Goal: Task Accomplishment & Management: Use online tool/utility

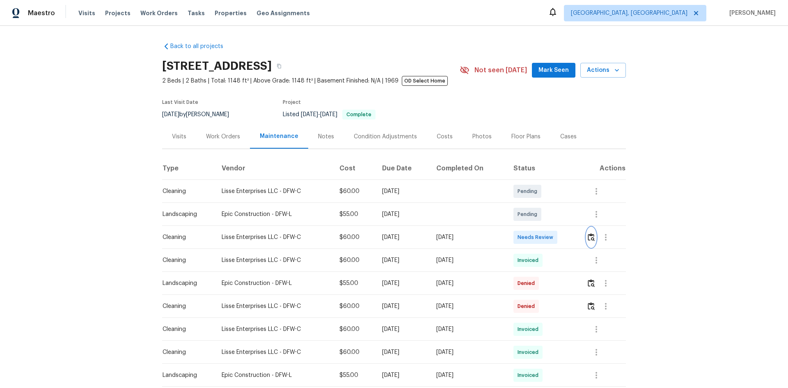
click at [560, 235] on img "button" at bounding box center [591, 237] width 7 height 8
click at [560, 240] on img "button" at bounding box center [591, 237] width 7 height 8
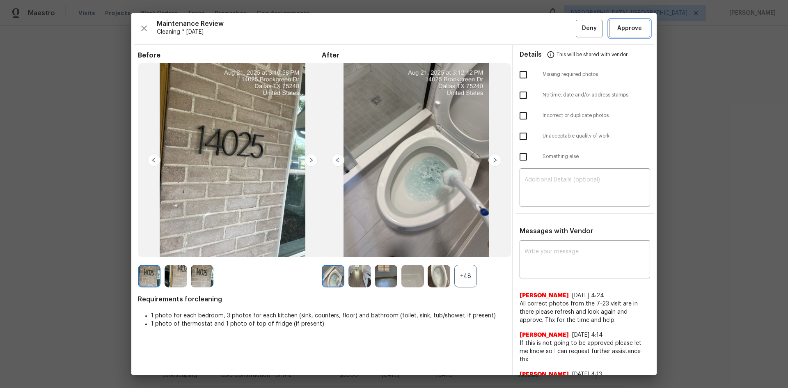
click at [560, 32] on span "Approve" at bounding box center [629, 28] width 25 height 10
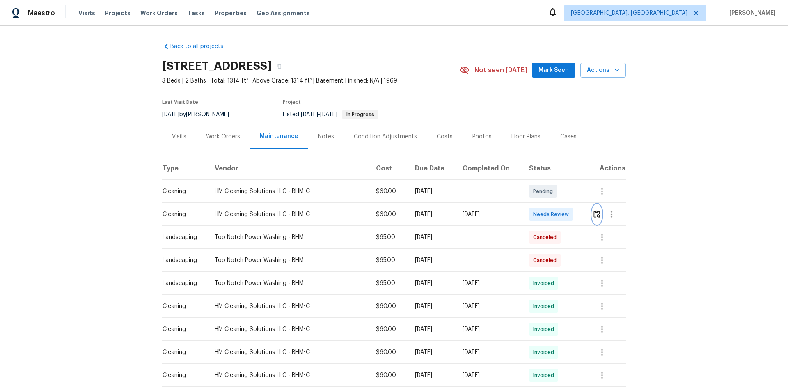
click at [560, 216] on img "button" at bounding box center [596, 214] width 7 height 8
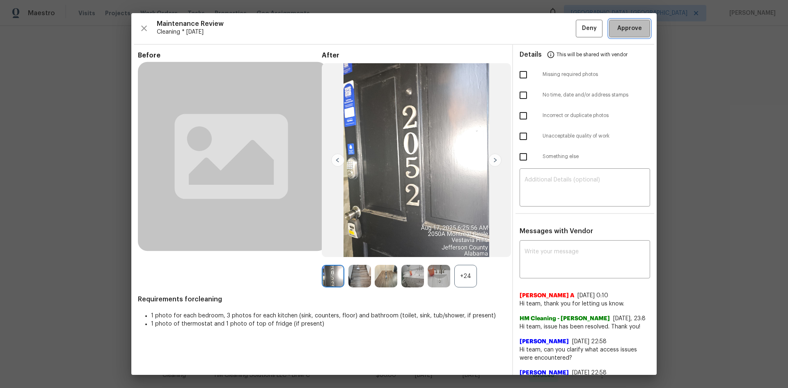
click at [560, 30] on span "Approve" at bounding box center [630, 28] width 28 height 10
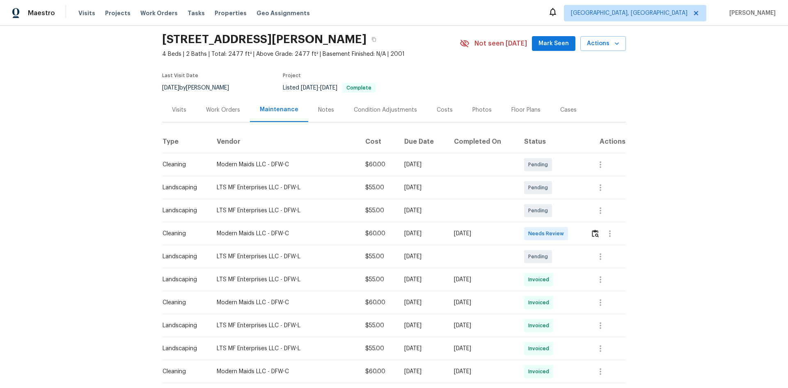
scroll to position [41, 0]
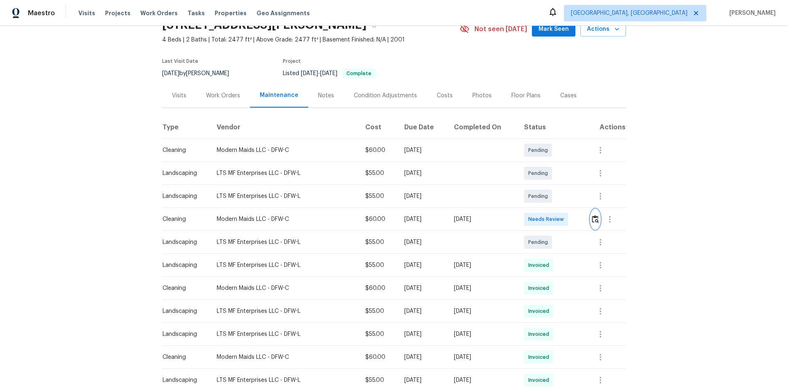
click at [560, 217] on img "button" at bounding box center [595, 219] width 7 height 8
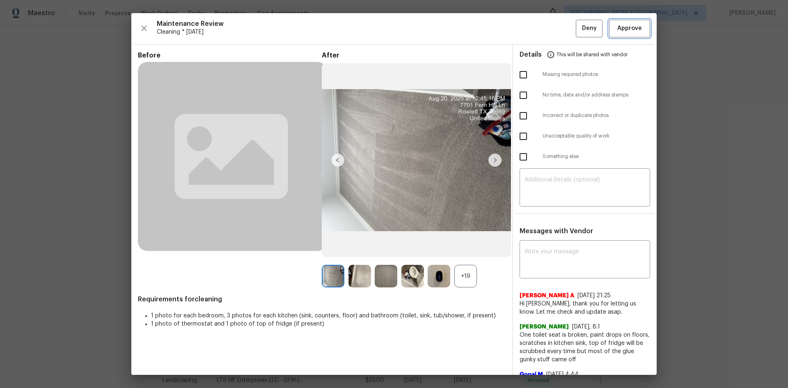
click at [560, 29] on span "Approve" at bounding box center [629, 28] width 25 height 10
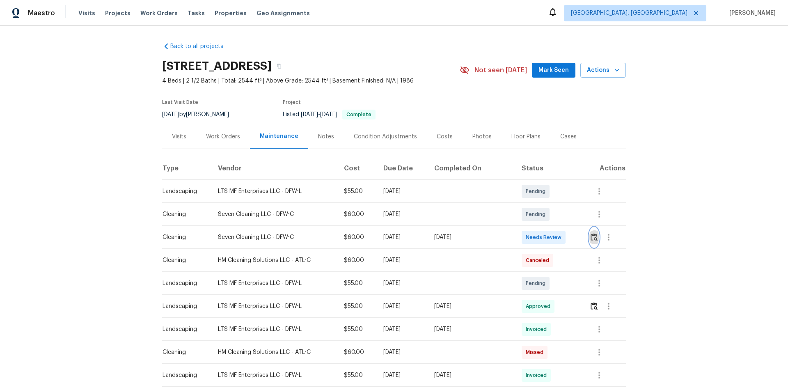
click at [560, 239] on img "button" at bounding box center [594, 237] width 7 height 8
click at [560, 234] on img "button" at bounding box center [594, 237] width 7 height 8
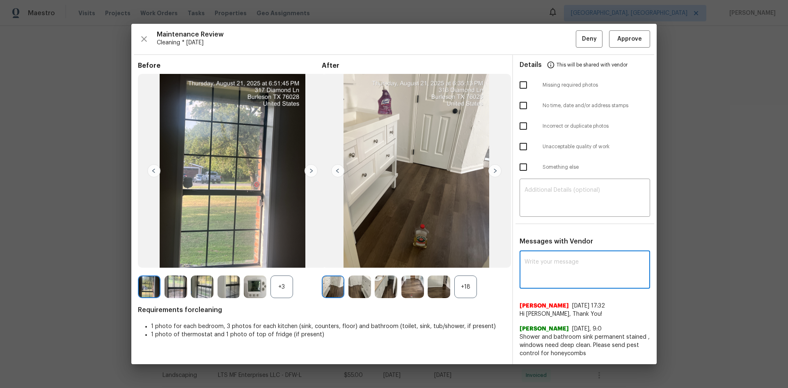
click at [552, 259] on textarea at bounding box center [584, 270] width 121 height 23
paste textarea "Maintenance Audit Team: Hello! Unfortunately, this Cleaning visit completed on …"
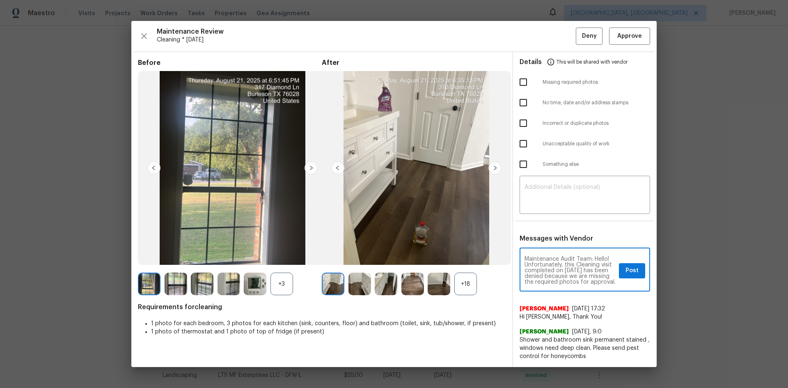
scroll to position [109, 0]
type textarea "Maintenance Audit Team: Hello! Unfortunately, this Cleaning visit completed on …"
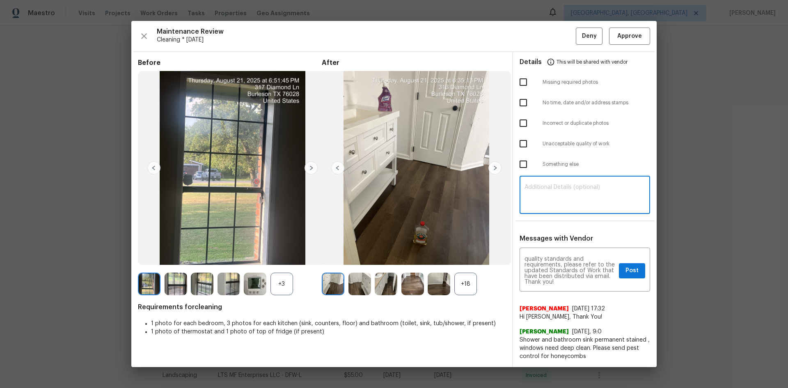
click at [560, 193] on textarea at bounding box center [584, 195] width 121 height 23
paste textarea "Maintenance Audit Team: Hello! Unfortunately, this Cleaning visit completed on …"
type textarea "Maintenance Audit Team: Hello! Unfortunately, this Cleaning visit completed on …"
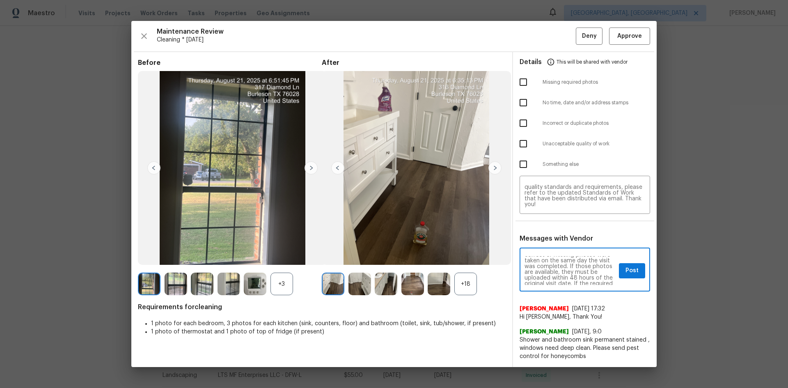
scroll to position [49, 0]
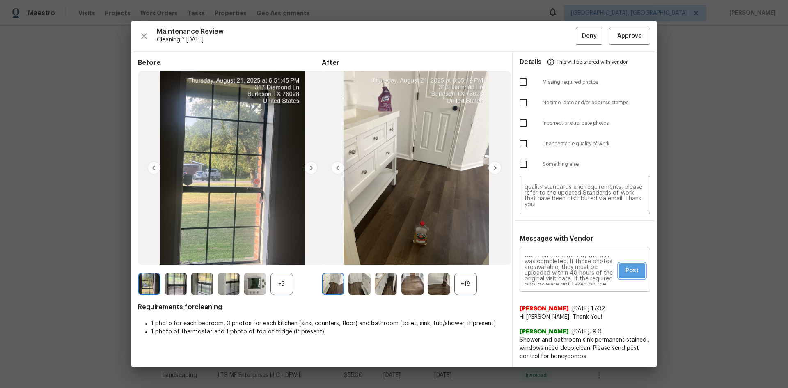
click at [560, 259] on span "Post" at bounding box center [631, 271] width 13 height 10
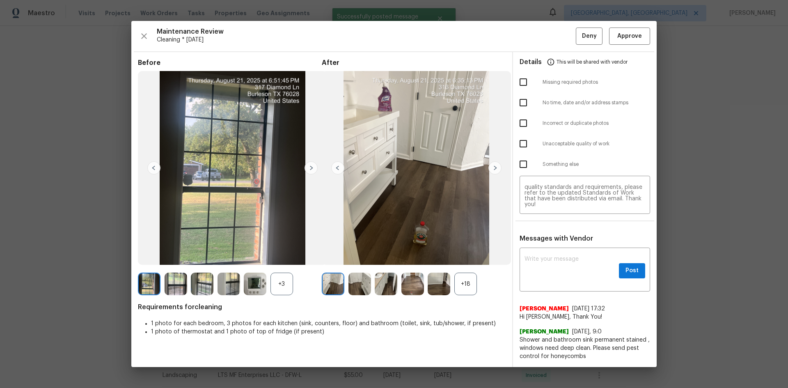
scroll to position [0, 0]
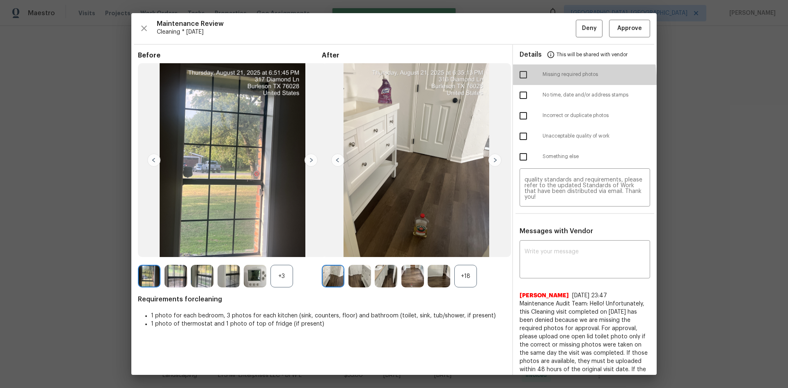
click at [526, 81] on input "checkbox" at bounding box center [523, 74] width 17 height 17
checkbox input "true"
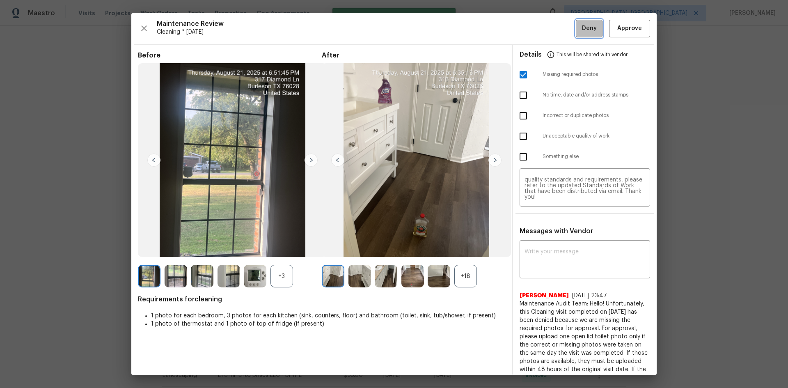
click at [560, 29] on span "Deny" at bounding box center [589, 28] width 15 height 10
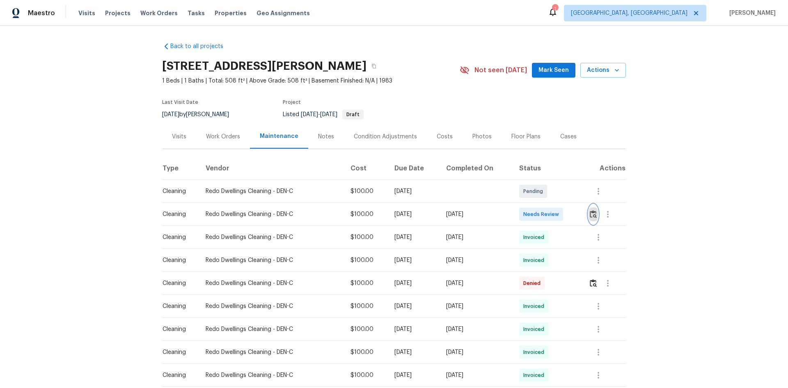
click at [560, 217] on img "button" at bounding box center [593, 214] width 7 height 8
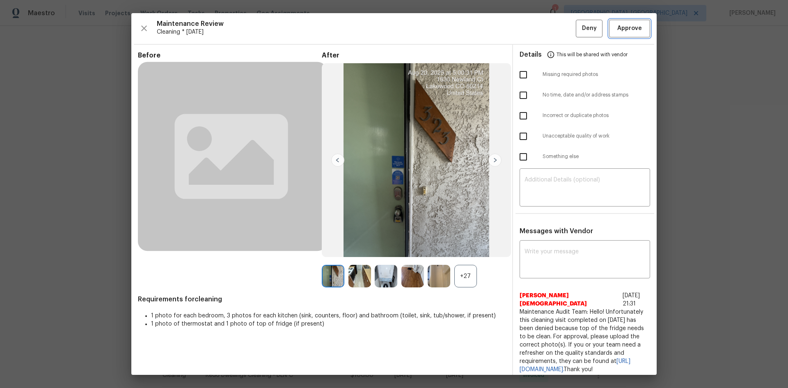
click at [560, 23] on button "Approve" at bounding box center [629, 29] width 41 height 18
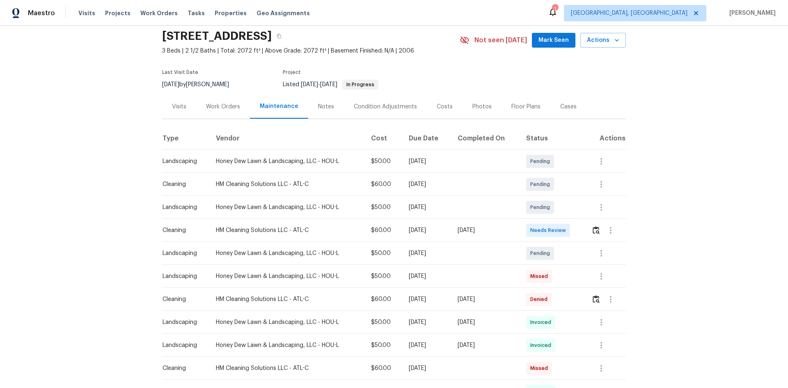
scroll to position [82, 0]
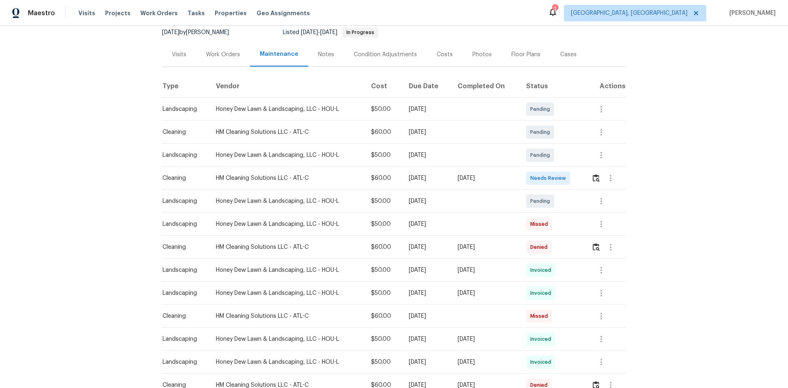
drag, startPoint x: 411, startPoint y: 176, endPoint x: 506, endPoint y: 176, distance: 95.2
click at [506, 176] on tr "Cleaning HM Cleaning Solutions LLC - ATL-C $60.00 Mon, Aug 04 2025 Thu, Aug 21 …" at bounding box center [394, 178] width 464 height 23
click at [499, 180] on div "[DATE]" at bounding box center [485, 178] width 55 height 8
drag, startPoint x: 417, startPoint y: 244, endPoint x: 502, endPoint y: 243, distance: 85.0
click at [502, 243] on tr "Cleaning HM Cleaning Solutions LLC - ATL-C $60.00 Mon, Aug 18 2025 Wed, Aug 20 …" at bounding box center [394, 247] width 464 height 23
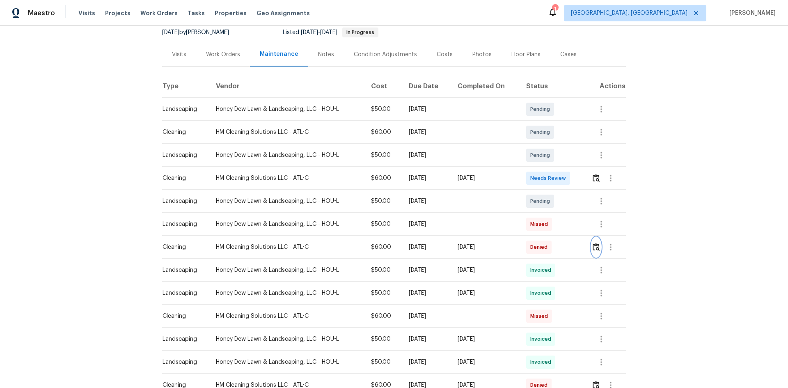
click at [560, 245] on img "button" at bounding box center [596, 247] width 7 height 8
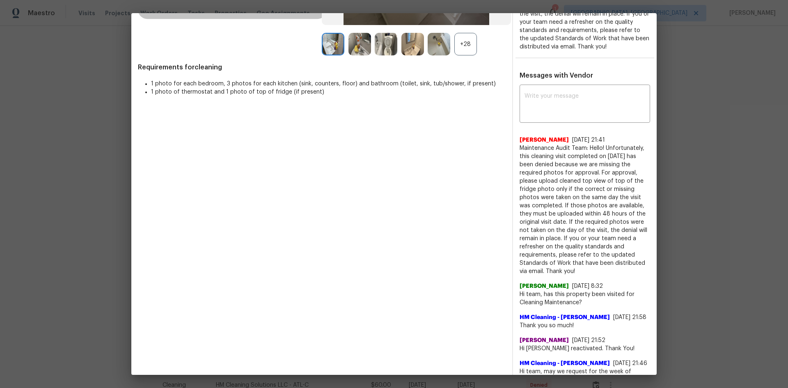
scroll to position [246, 0]
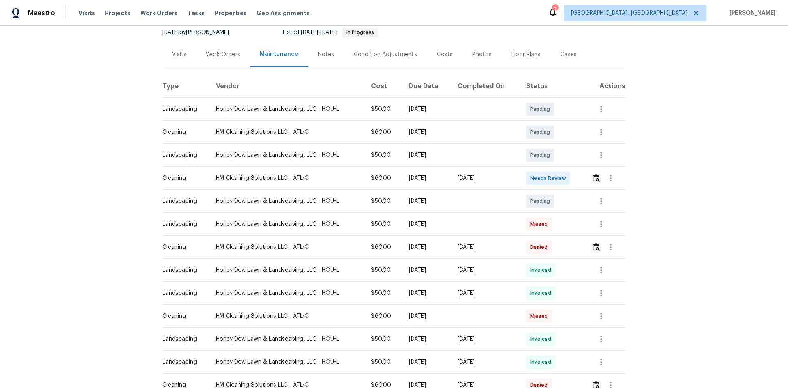
drag, startPoint x: 426, startPoint y: 176, endPoint x: 491, endPoint y: 176, distance: 64.4
click at [491, 176] on tr "Cleaning HM Cleaning Solutions LLC - ATL-C $60.00 Mon, Aug 04 2025 Thu, Aug 21 …" at bounding box center [394, 178] width 464 height 23
click at [411, 243] on div "[DATE]" at bounding box center [426, 247] width 35 height 8
drag, startPoint x: 414, startPoint y: 246, endPoint x: 509, endPoint y: 246, distance: 94.8
click at [509, 246] on tr "Cleaning HM Cleaning Solutions LLC - ATL-C $60.00 Mon, Aug 18 2025 Wed, Aug 20 …" at bounding box center [394, 247] width 464 height 23
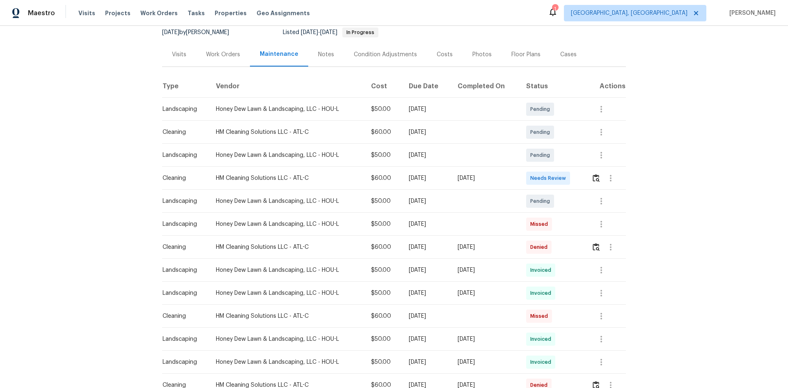
drag, startPoint x: 427, startPoint y: 176, endPoint x: 479, endPoint y: 178, distance: 52.1
click at [479, 178] on tr "Cleaning HM Cleaning Solutions LLC - ATL-C $60.00 Mon, Aug 04 2025 Thu, Aug 21 …" at bounding box center [394, 178] width 464 height 23
click at [560, 246] on img "button" at bounding box center [596, 247] width 7 height 8
drag, startPoint x: 424, startPoint y: 178, endPoint x: 523, endPoint y: 176, distance: 98.9
click at [492, 177] on tr "Cleaning HM Cleaning Solutions LLC - ATL-C $60.00 Mon, Aug 04 2025 Thu, Aug 21 …" at bounding box center [394, 178] width 464 height 23
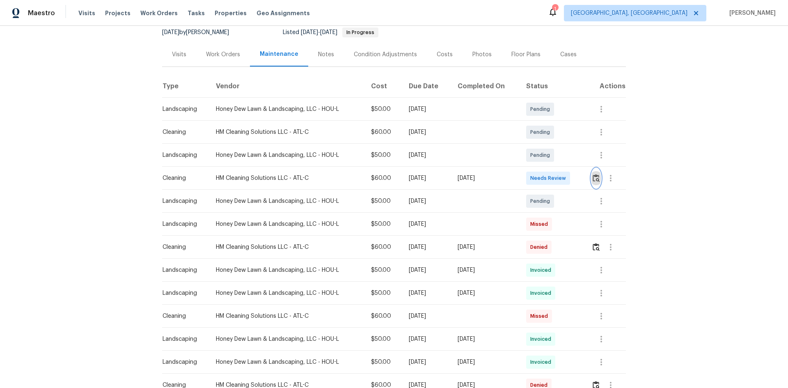
click at [560, 176] on img "button" at bounding box center [596, 178] width 7 height 8
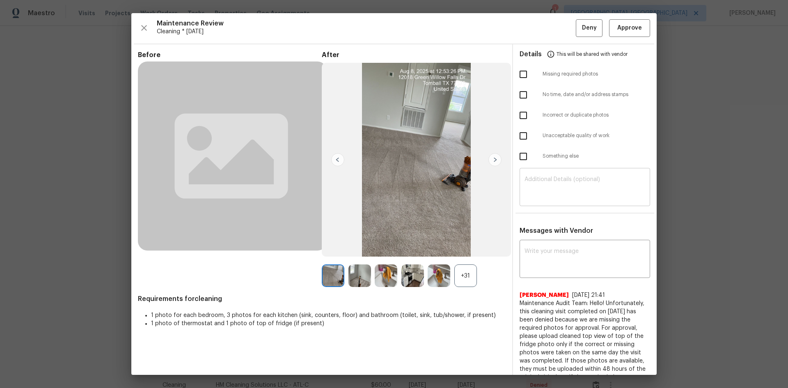
scroll to position [0, 0]
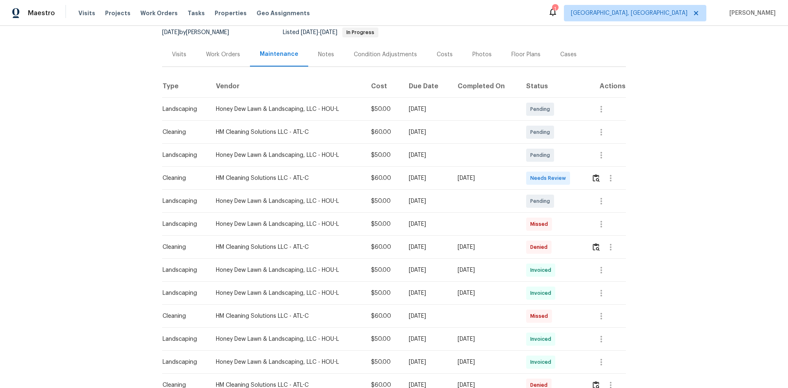
drag, startPoint x: 177, startPoint y: 177, endPoint x: 512, endPoint y: 177, distance: 334.9
click at [512, 177] on tr "Cleaning HM Cleaning Solutions LLC - ATL-C $60.00 Mon, Aug 04 2025 Thu, Aug 21 …" at bounding box center [394, 178] width 464 height 23
click at [560, 181] on img "button" at bounding box center [596, 178] width 7 height 8
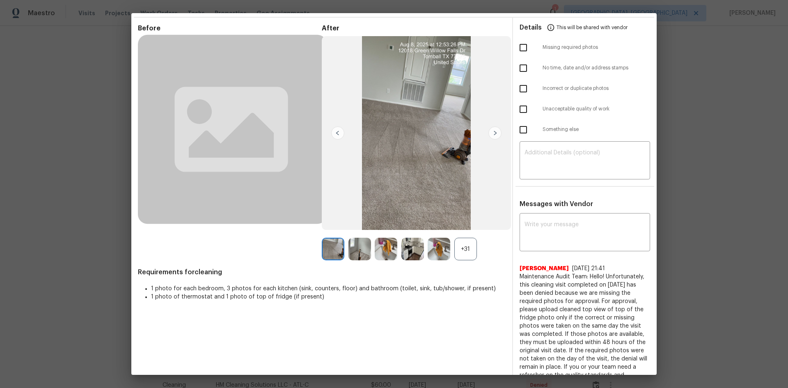
scroll to position [41, 0]
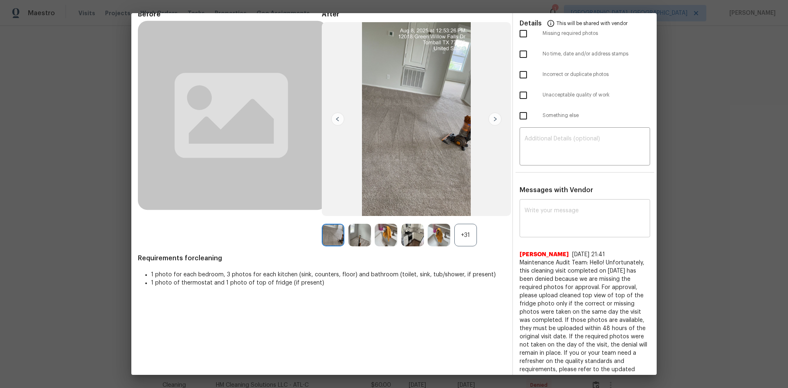
click at [542, 229] on textarea at bounding box center [584, 219] width 121 height 23
paste textarea "Maintenance Audit Team: Hello! Unfortunately, this cleaning visit completed on …"
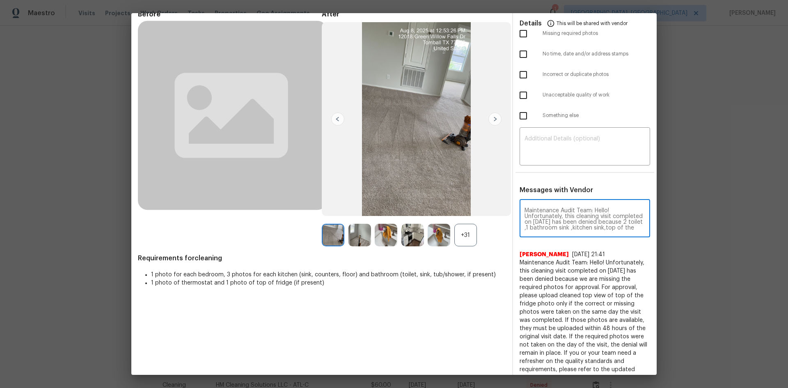
scroll to position [115, 0]
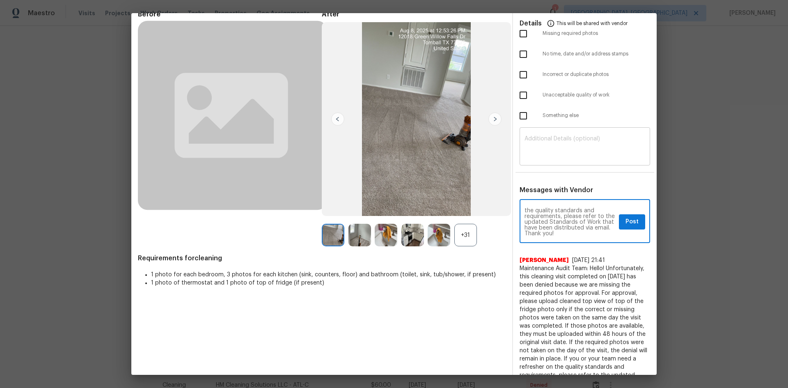
type textarea "Maintenance Audit Team: Hello! Unfortunately, this cleaning visit completed on …"
click at [552, 146] on textarea at bounding box center [584, 147] width 121 height 23
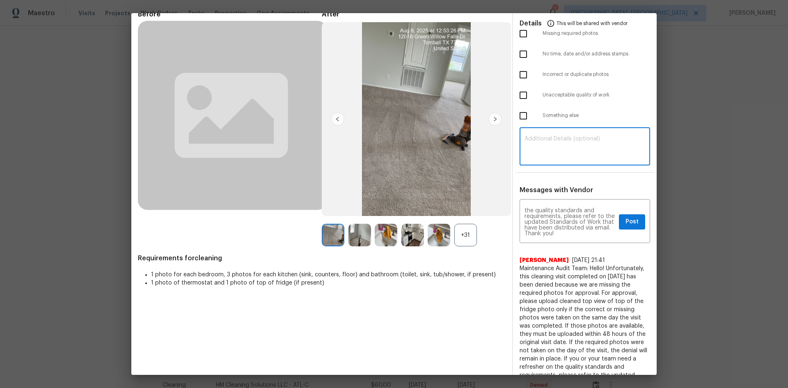
paste textarea "Maintenance Audit Team: Hello! Unfortunately, this cleaning visit completed on …"
type textarea "Maintenance Audit Team: Hello! Unfortunately, this cleaning visit completed on …"
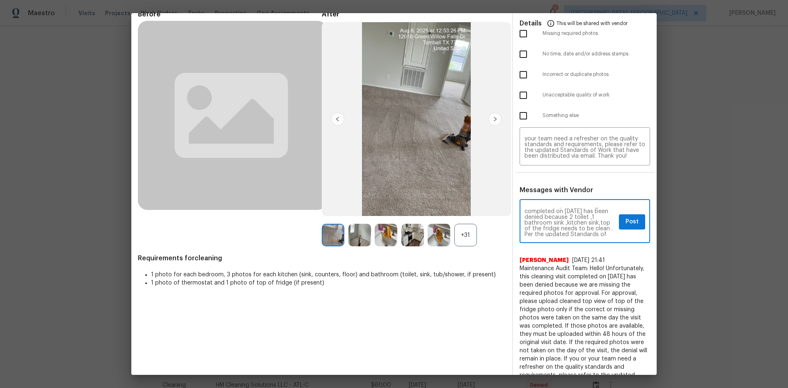
scroll to position [16, 0]
click at [560, 222] on textarea "Maintenance Audit Team: Hello! Unfortunately, this cleaning visit completed on …" at bounding box center [569, 222] width 91 height 29
type textarea "Maintenance Audit Team: Hello! Unfortunately, this cleaning visit completed on …"
click at [560, 152] on textarea "Maintenance Audit Team: Hello! Unfortunately, this cleaning visit completed on …" at bounding box center [584, 147] width 121 height 23
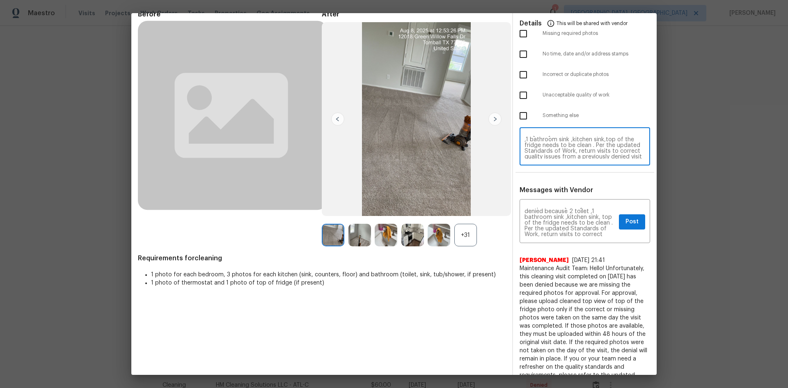
click at [556, 144] on textarea "Maintenance Audit Team: Hello! Unfortunately, this cleaning visit completed on …" at bounding box center [584, 147] width 121 height 23
type textarea "Maintenance Audit Team: Hello! Unfortunately, this cleaning visit completed on …"
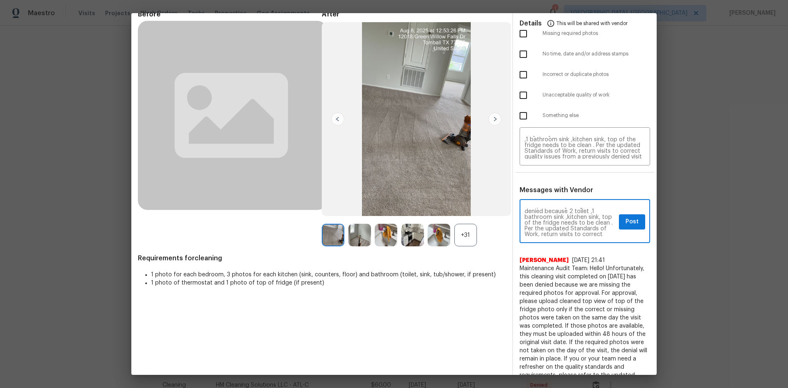
click at [524, 222] on textarea "Maintenance Audit Team: Hello! Unfortunately, this cleaning visit completed on …" at bounding box center [569, 222] width 91 height 29
click at [531, 224] on textarea "Maintenance Audit Team: Hello! Unfortunately, this cleaning visit completed on …" at bounding box center [569, 222] width 91 height 29
type textarea "Maintenance Audit Team: Hello! Unfortunately, this cleaning visit completed on …"
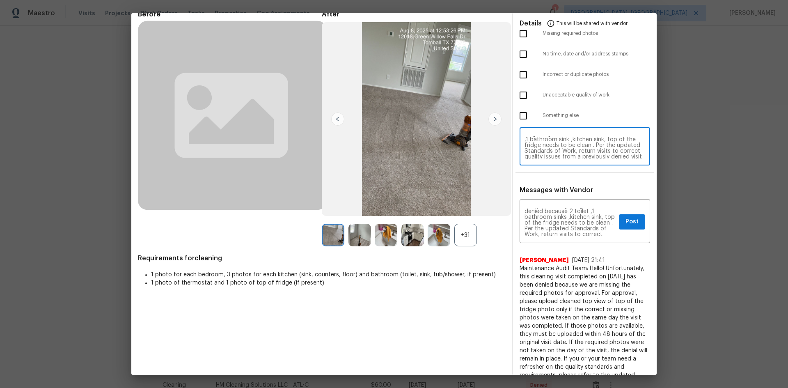
click at [560, 138] on textarea "Maintenance Audit Team: Hello! Unfortunately, this cleaning visit completed on …" at bounding box center [584, 147] width 121 height 23
type textarea "Maintenance Audit Team: Hello! Unfortunately, this cleaning visit completed on …"
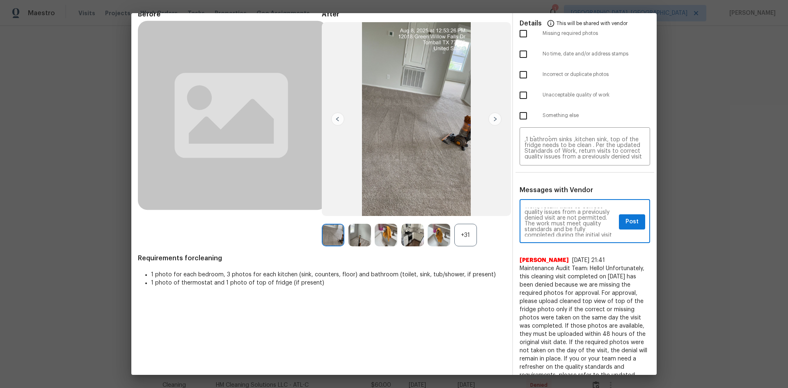
scroll to position [49, 0]
click at [560, 226] on button "Post" at bounding box center [632, 221] width 26 height 15
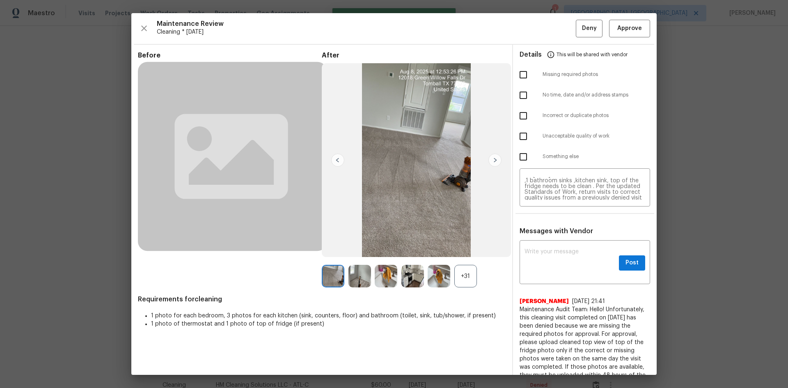
scroll to position [0, 0]
click at [518, 138] on input "checkbox" at bounding box center [523, 136] width 17 height 17
checkbox input "true"
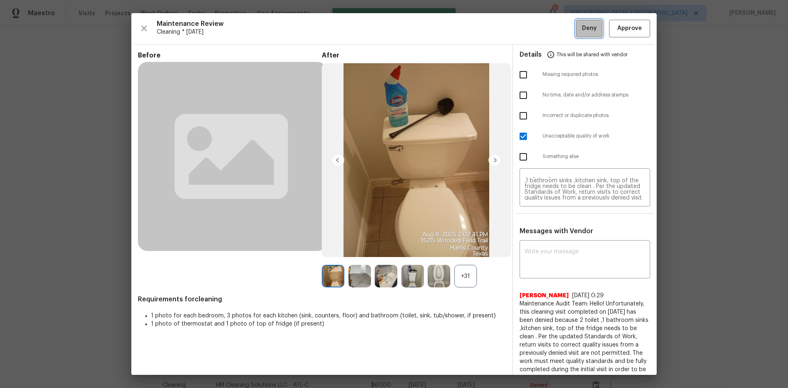
click at [560, 28] on button "Deny" at bounding box center [589, 29] width 27 height 18
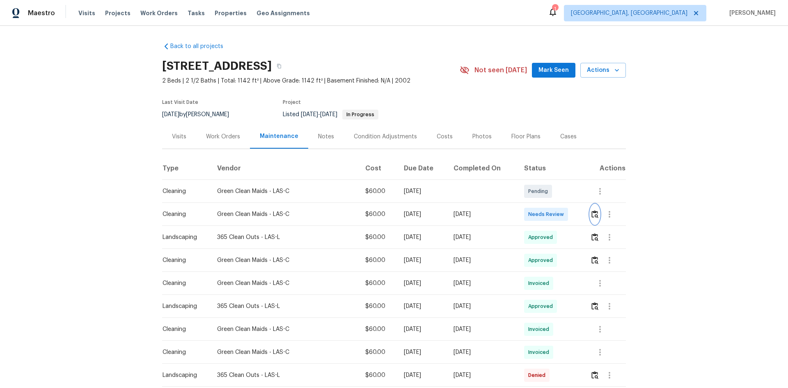
click at [560, 217] on button "button" at bounding box center [594, 214] width 9 height 20
drag, startPoint x: 418, startPoint y: 307, endPoint x: 467, endPoint y: 309, distance: 49.3
click at [467, 259] on tr "Landscaping 365 Clean Outs - LAS-L $60.00 [DATE] [DATE] Approved" at bounding box center [394, 306] width 464 height 23
click at [560, 213] on img "button" at bounding box center [594, 214] width 7 height 8
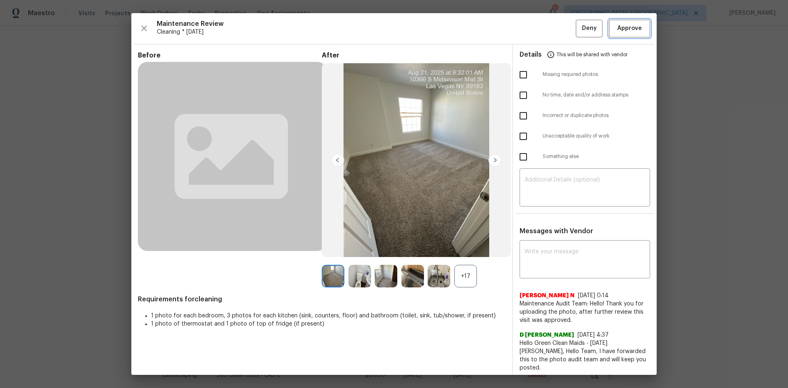
click at [560, 32] on span "Approve" at bounding box center [629, 28] width 25 height 10
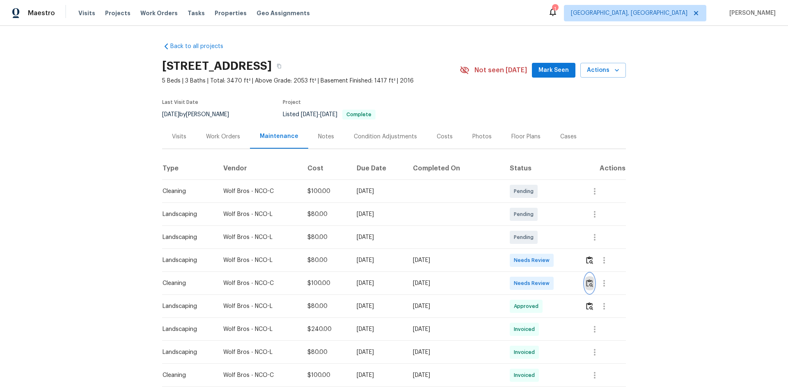
click at [588, 279] on button "button" at bounding box center [589, 283] width 9 height 20
